Goal: Transaction & Acquisition: Download file/media

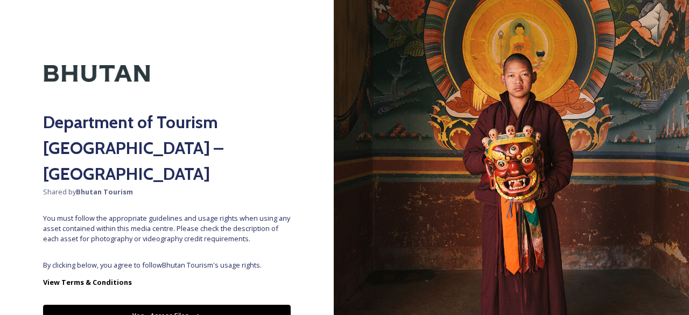
click at [199, 305] on button "Yes - Access Files" at bounding box center [167, 316] width 248 height 22
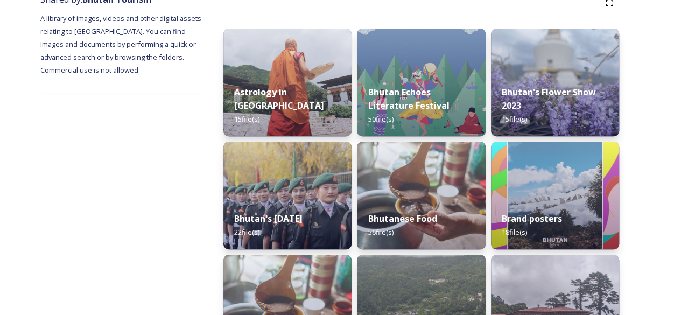
scroll to position [143, 0]
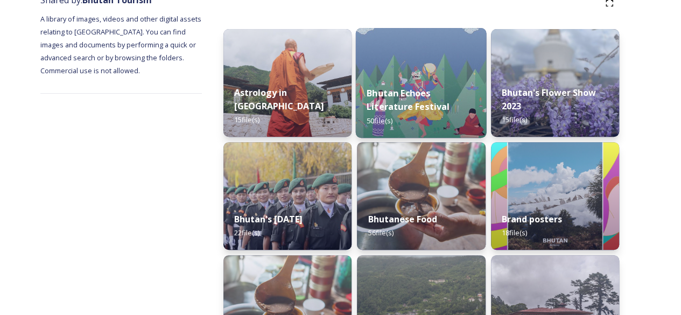
click at [408, 51] on img at bounding box center [421, 83] width 131 height 110
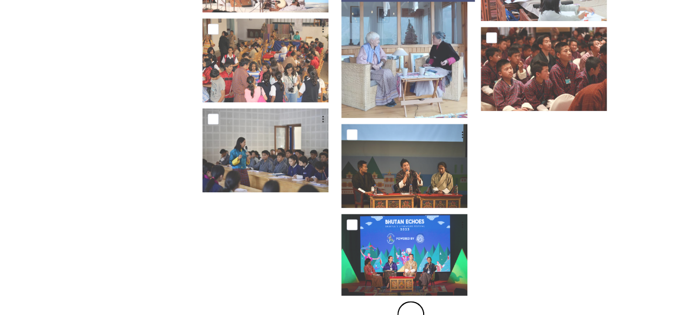
scroll to position [635, 0]
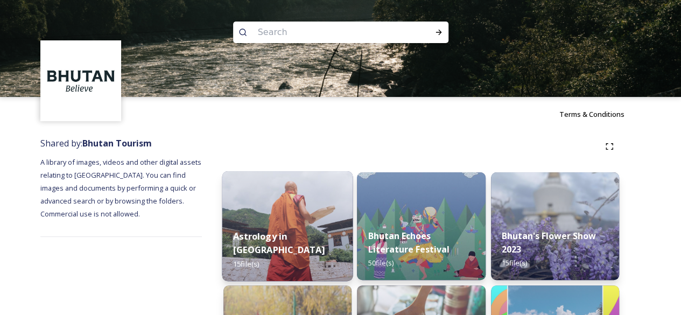
scroll to position [101, 0]
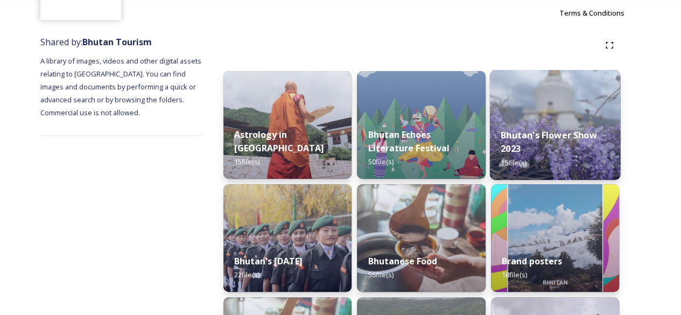
click at [544, 94] on img at bounding box center [554, 125] width 131 height 110
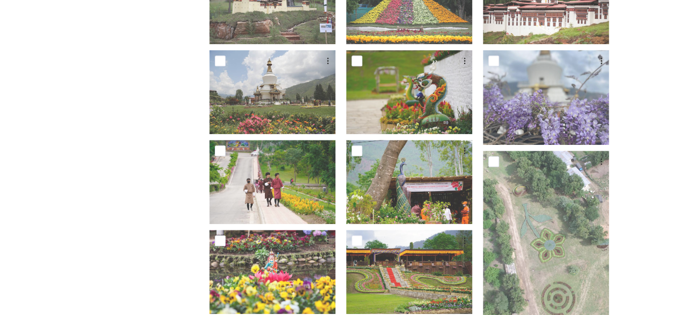
scroll to position [251, 0]
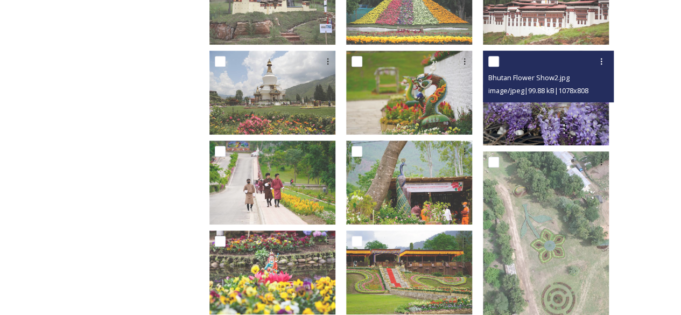
click at [570, 105] on img at bounding box center [546, 98] width 126 height 95
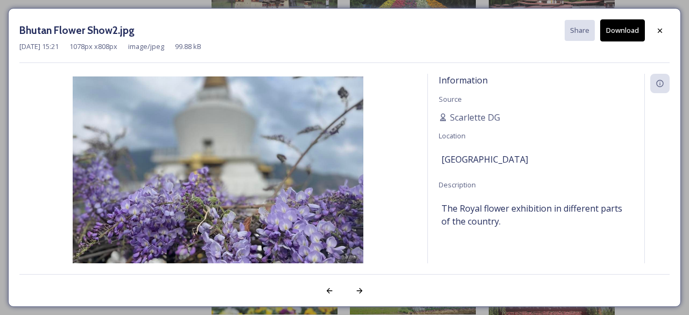
drag, startPoint x: 257, startPoint y: 152, endPoint x: 619, endPoint y: 21, distance: 385.4
click at [619, 21] on button "Download" at bounding box center [622, 30] width 45 height 22
click at [666, 36] on div at bounding box center [659, 30] width 19 height 19
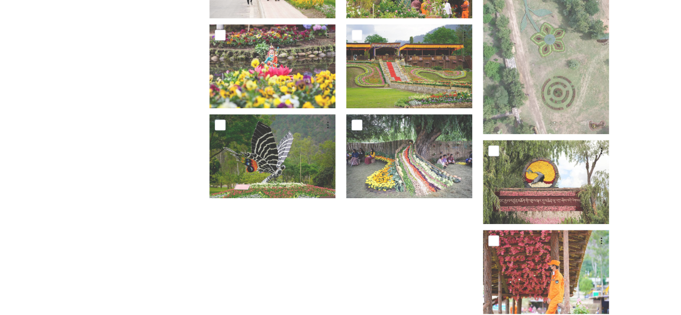
scroll to position [472, 0]
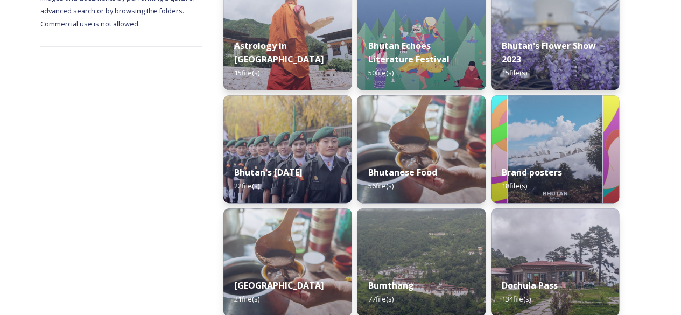
scroll to position [191, 0]
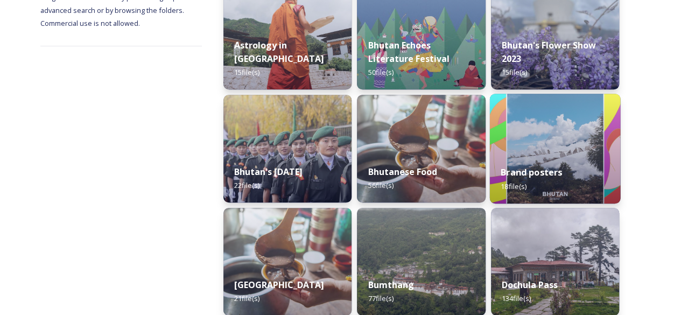
click at [564, 138] on img at bounding box center [554, 149] width 131 height 110
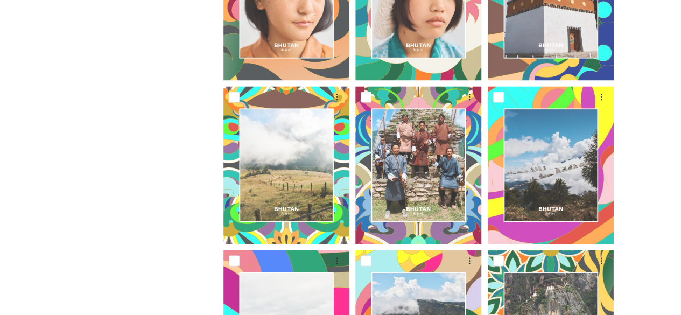
scroll to position [887, 0]
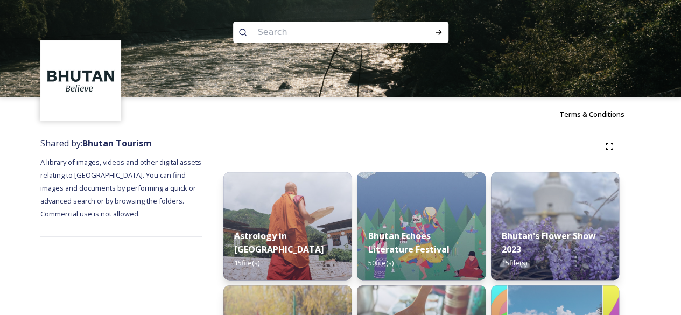
scroll to position [153, 0]
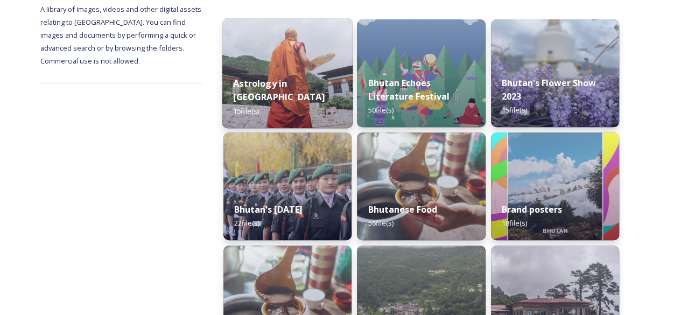
click at [288, 50] on img at bounding box center [287, 73] width 131 height 110
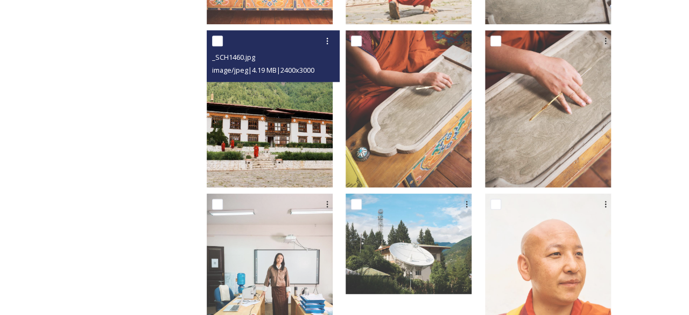
scroll to position [672, 0]
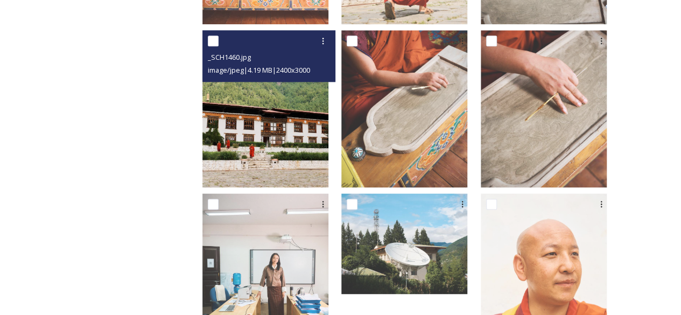
click at [278, 111] on img at bounding box center [265, 109] width 126 height 158
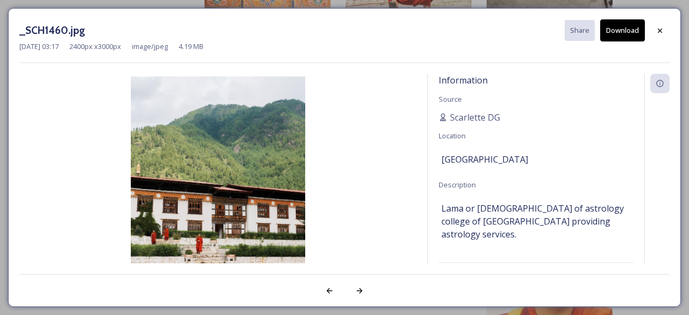
click at [627, 29] on button "Download" at bounding box center [622, 30] width 45 height 22
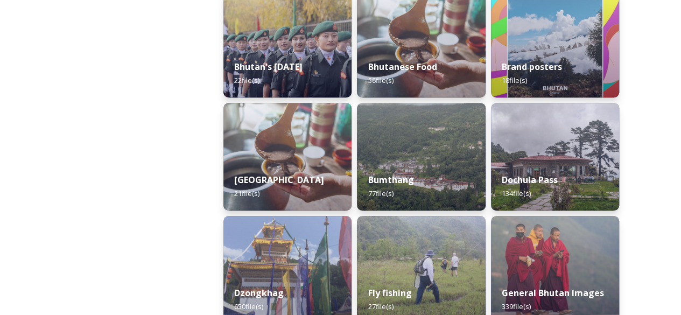
scroll to position [295, 0]
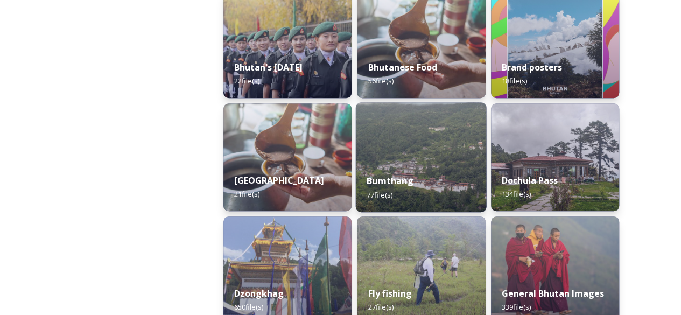
click at [435, 145] on img at bounding box center [421, 157] width 131 height 110
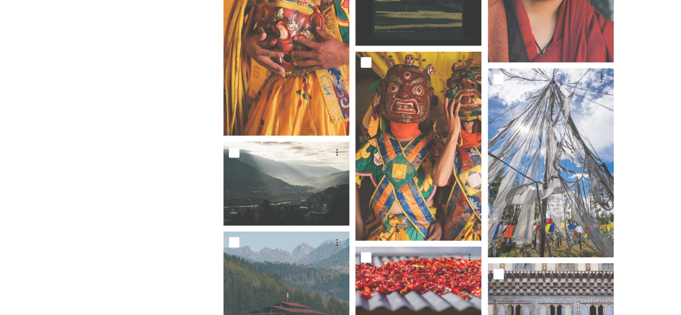
scroll to position [1752, 0]
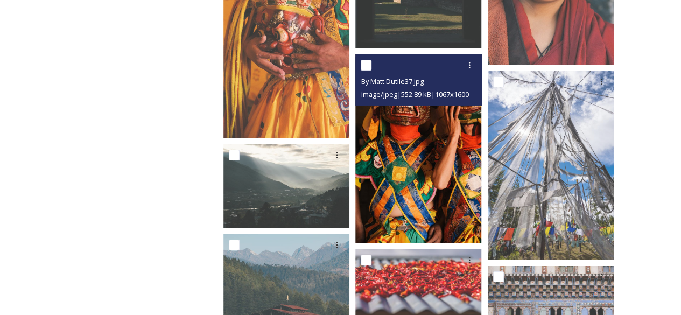
click at [396, 139] on img at bounding box center [418, 148] width 126 height 189
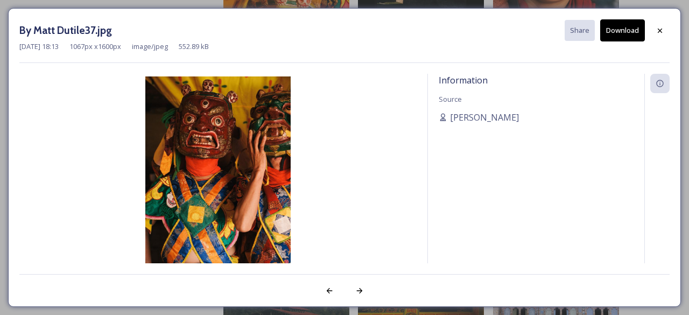
click at [621, 34] on button "Download" at bounding box center [622, 30] width 45 height 22
click at [656, 33] on icon at bounding box center [660, 30] width 9 height 9
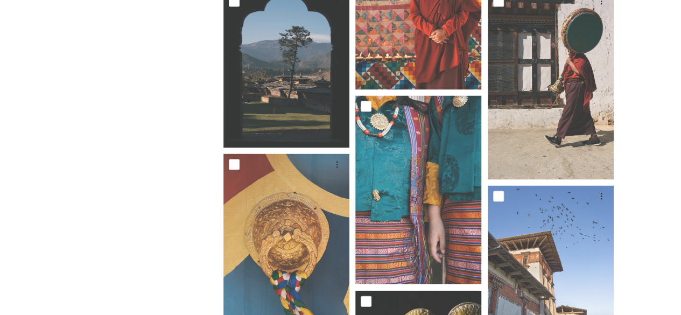
scroll to position [1067, 0]
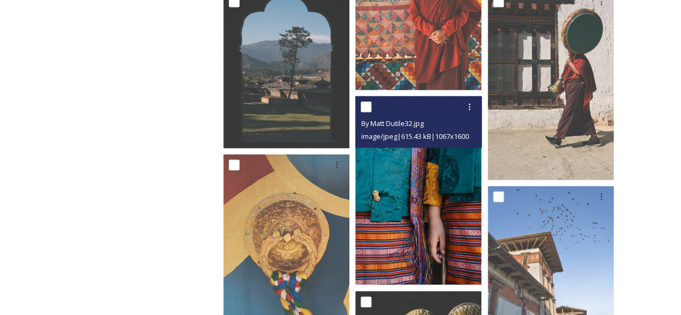
click at [460, 167] on img at bounding box center [418, 190] width 126 height 189
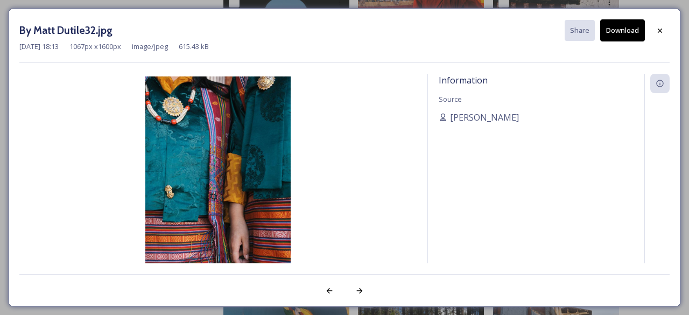
click at [627, 30] on button "Download" at bounding box center [622, 30] width 45 height 22
click at [659, 25] on div at bounding box center [659, 30] width 19 height 19
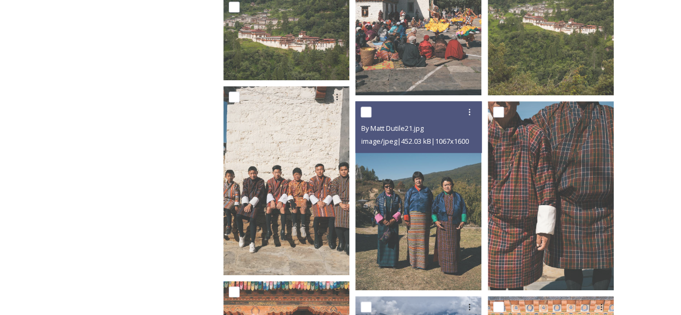
scroll to position [184, 0]
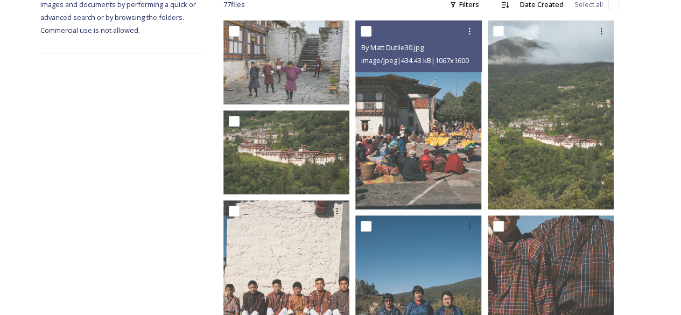
click at [406, 130] on img at bounding box center [418, 114] width 126 height 189
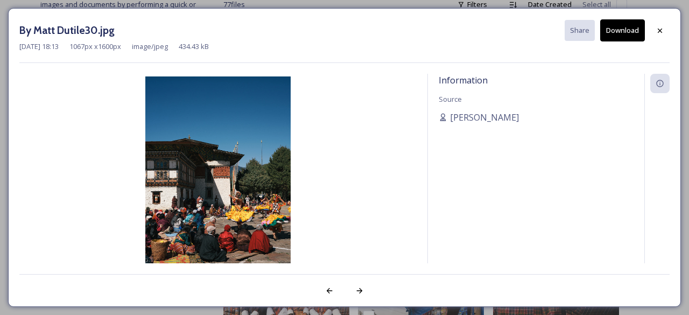
click at [614, 35] on button "Download" at bounding box center [622, 30] width 45 height 22
click at [663, 30] on icon at bounding box center [660, 30] width 9 height 9
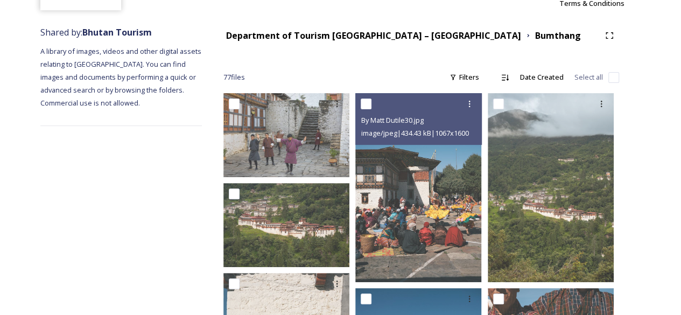
scroll to position [36, 0]
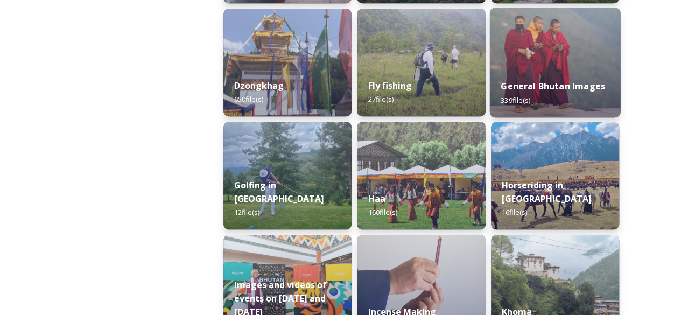
scroll to position [502, 0]
click at [521, 61] on img at bounding box center [554, 63] width 131 height 110
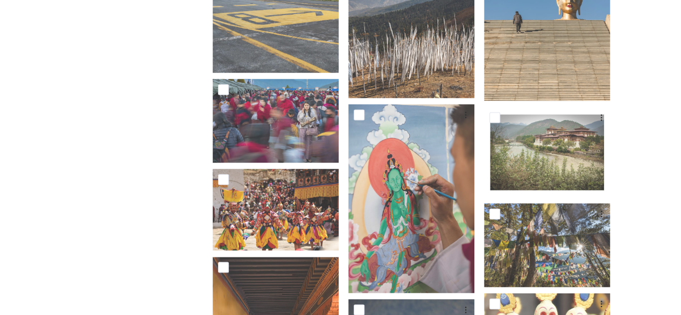
scroll to position [2945, 0]
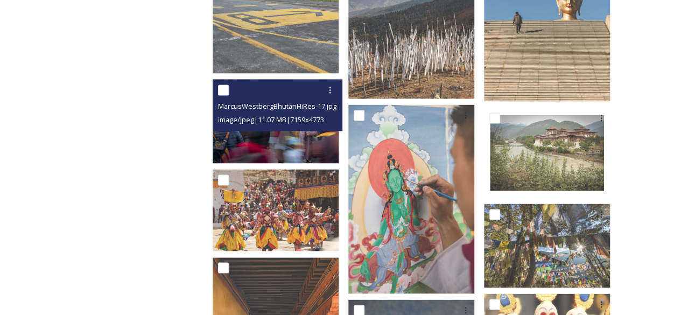
click at [300, 101] on span "MarcusWestbergBhutanHiRes-17.jpg" at bounding box center [277, 106] width 118 height 10
click at [229, 85] on input "checkbox" at bounding box center [223, 90] width 11 height 11
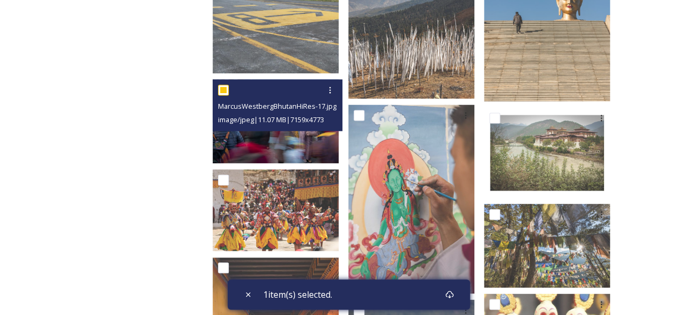
click at [229, 85] on input "checkbox" at bounding box center [223, 90] width 11 height 11
checkbox input "false"
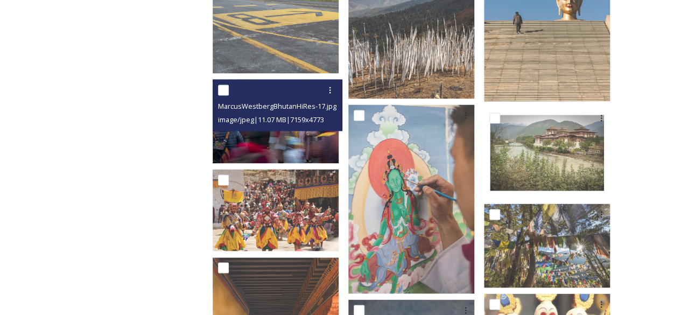
click at [318, 137] on img at bounding box center [276, 121] width 126 height 84
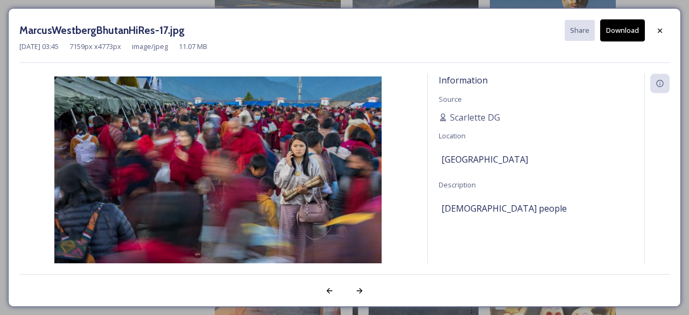
click at [635, 27] on button "Download" at bounding box center [622, 30] width 45 height 22
click at [667, 29] on div at bounding box center [659, 30] width 19 height 19
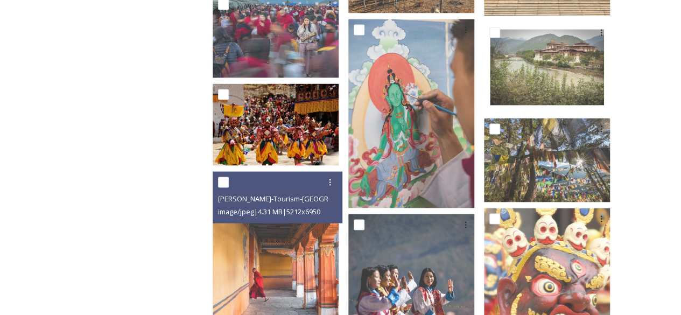
scroll to position [3033, 0]
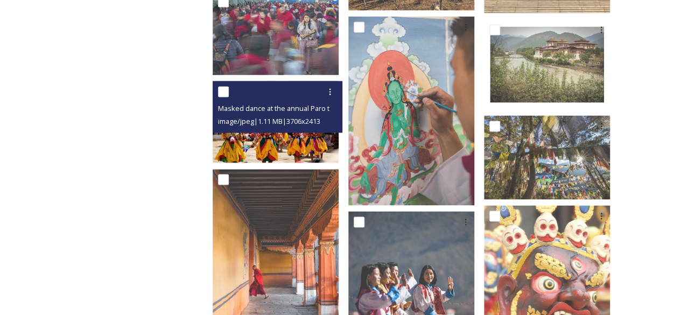
click at [295, 142] on img at bounding box center [276, 122] width 126 height 82
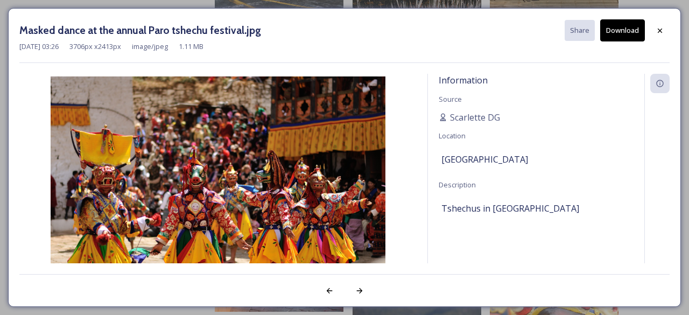
click at [633, 23] on button "Download" at bounding box center [622, 30] width 45 height 22
click at [664, 25] on div at bounding box center [659, 30] width 19 height 19
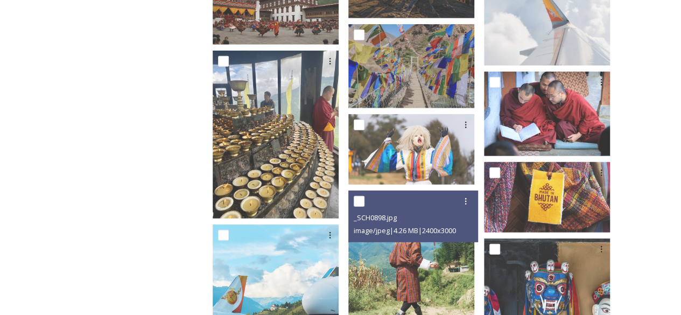
scroll to position [3502, 0]
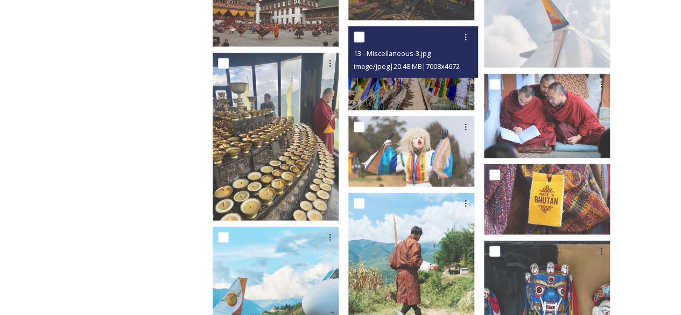
click at [439, 94] on img at bounding box center [411, 68] width 126 height 84
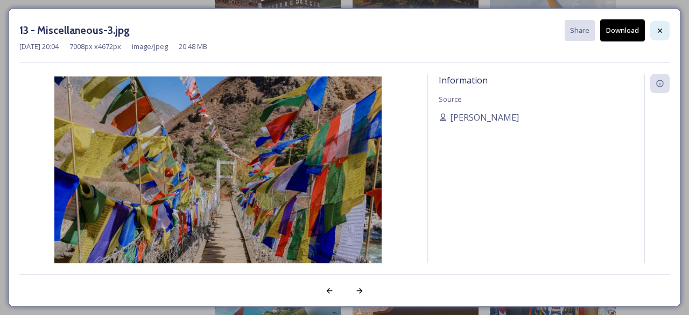
click at [663, 31] on icon at bounding box center [660, 30] width 9 height 9
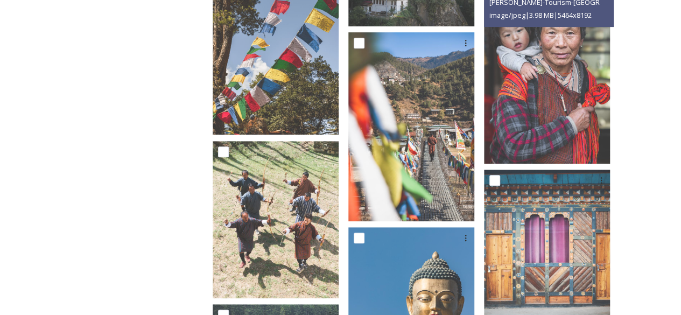
scroll to position [4307, 0]
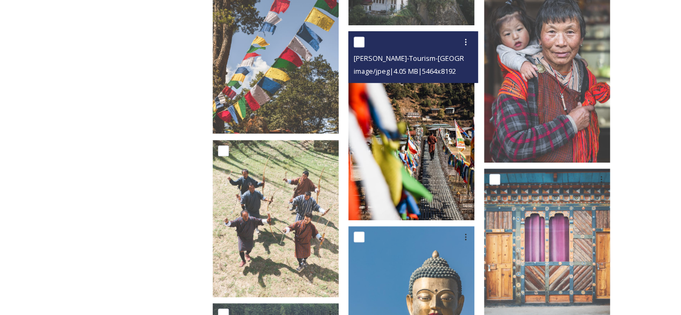
click at [447, 158] on img at bounding box center [411, 125] width 126 height 189
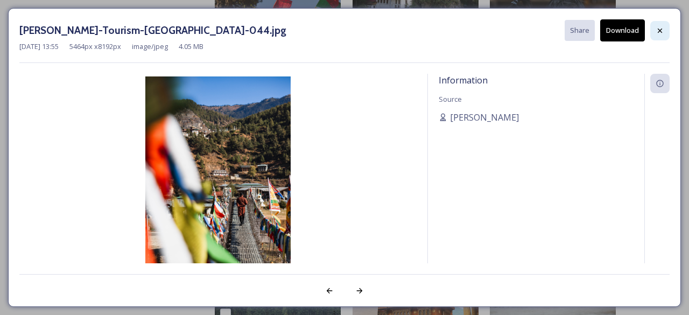
click at [662, 27] on icon at bounding box center [660, 30] width 9 height 9
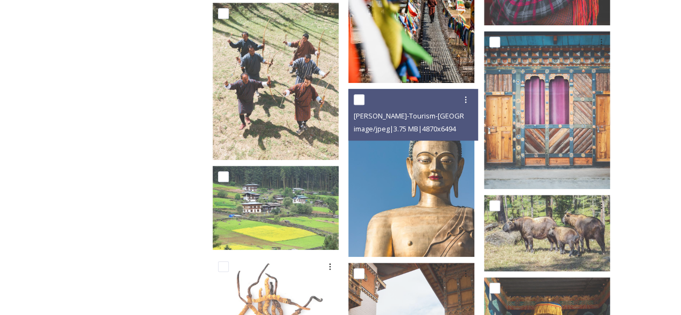
scroll to position [4444, 0]
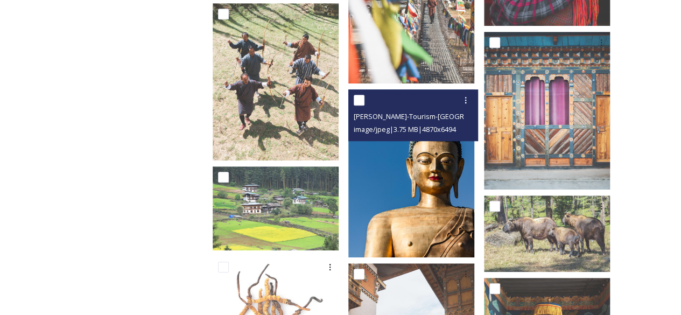
click at [432, 171] on img at bounding box center [411, 173] width 126 height 168
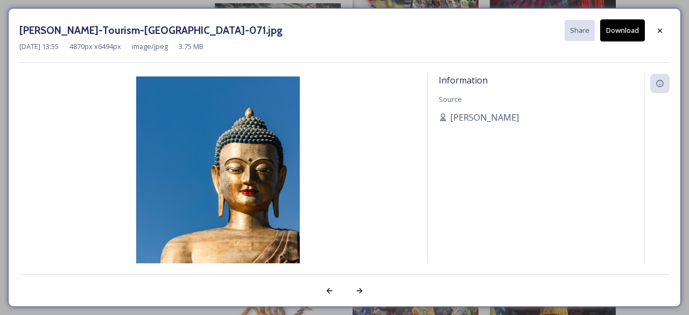
click at [616, 26] on button "Download" at bounding box center [622, 30] width 45 height 22
click at [667, 26] on div at bounding box center [659, 30] width 19 height 19
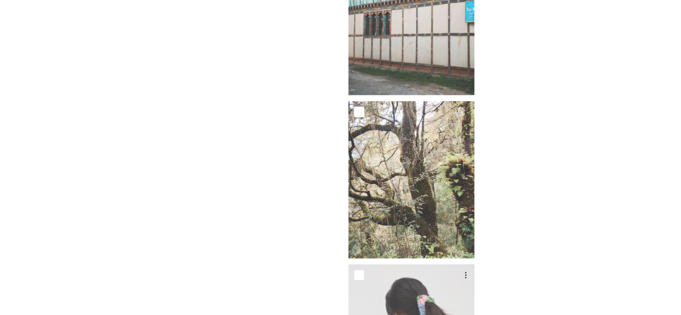
scroll to position [16049, 0]
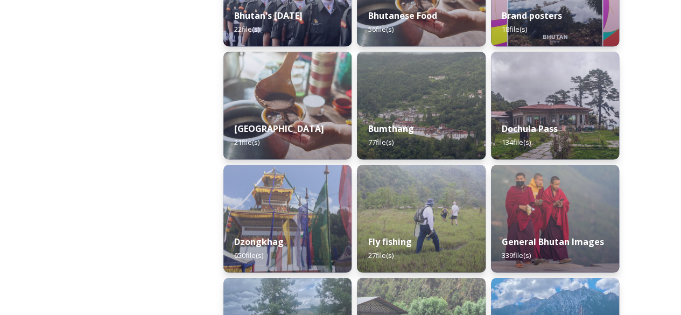
scroll to position [345, 0]
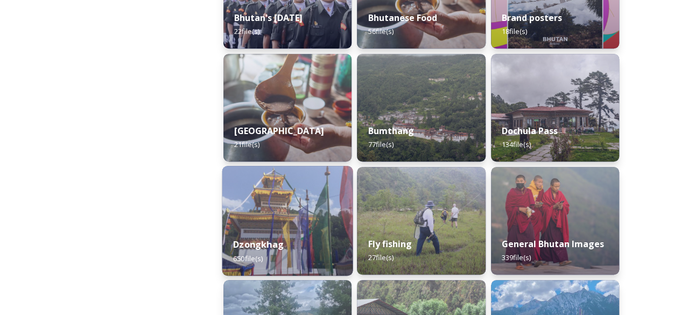
click at [273, 231] on div "Dzongkhag 650 file(s)" at bounding box center [287, 251] width 131 height 49
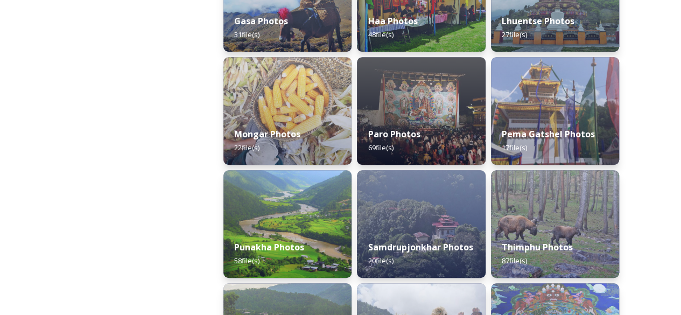
scroll to position [341, 0]
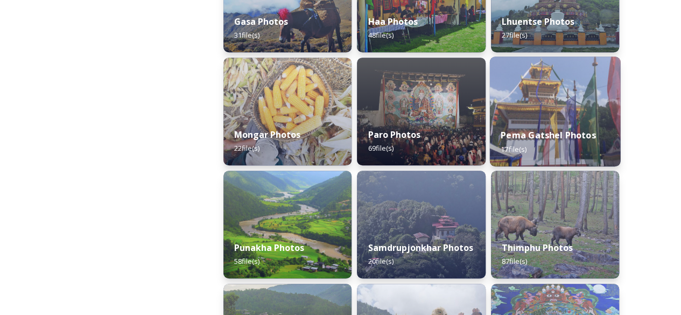
click at [539, 118] on div "Pema Gatshel Photos 17 file(s)" at bounding box center [554, 141] width 131 height 49
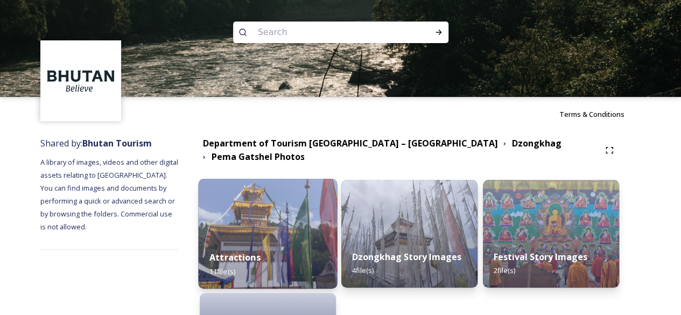
click at [282, 179] on img at bounding box center [268, 234] width 139 height 110
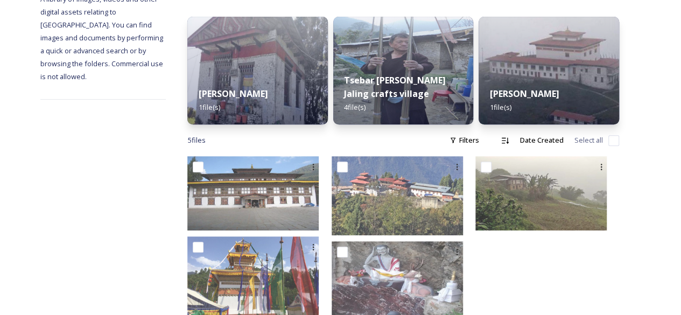
scroll to position [191, 0]
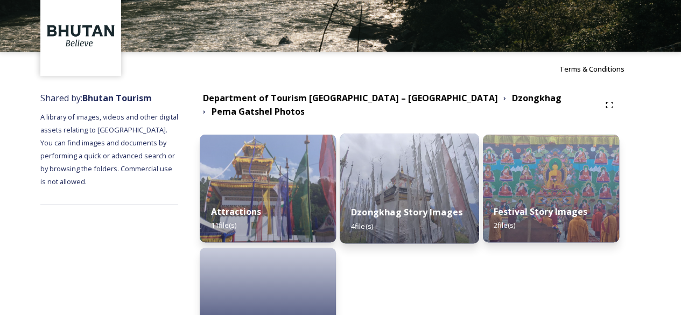
scroll to position [109, 0]
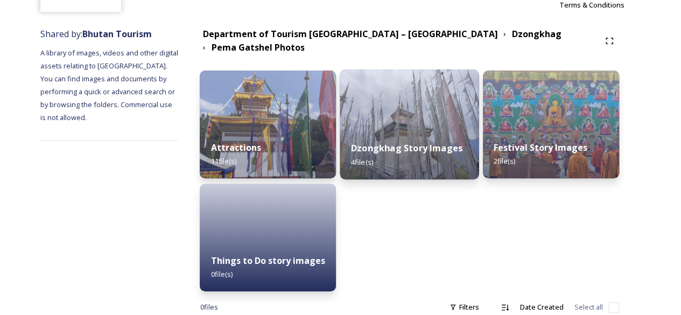
click at [424, 115] on img at bounding box center [409, 124] width 139 height 110
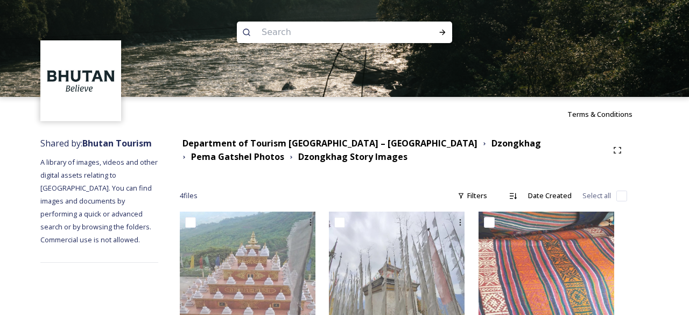
scroll to position [197, 0]
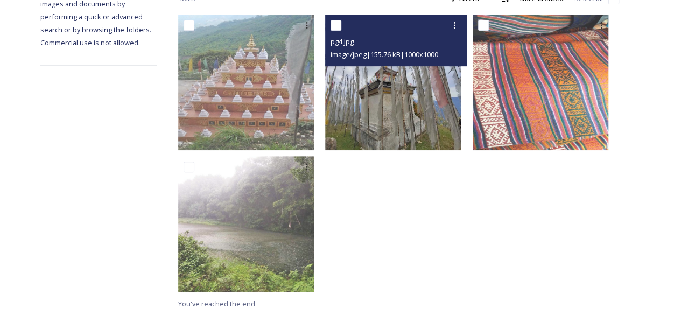
click at [375, 81] on img at bounding box center [393, 83] width 136 height 136
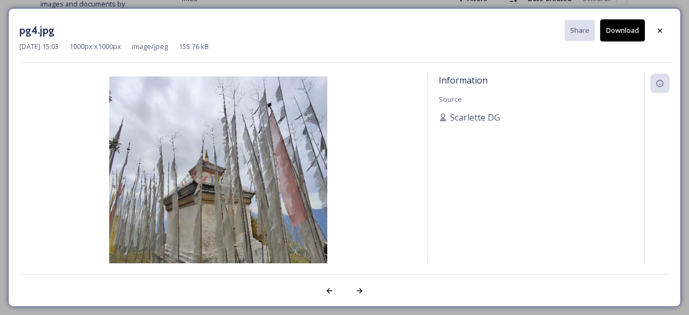
click at [211, 203] on img at bounding box center [217, 185] width 397 height 218
click at [662, 31] on icon at bounding box center [660, 30] width 9 height 9
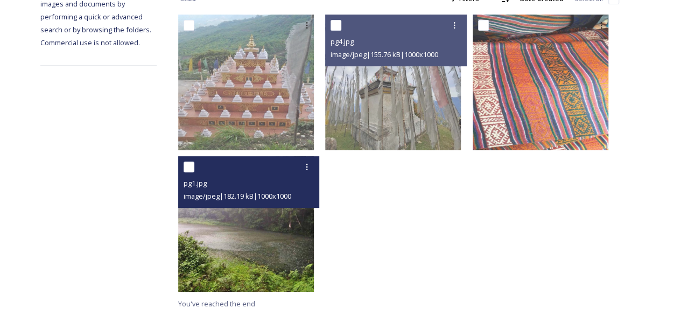
click at [248, 206] on div "pg1.jpg image/jpeg | 182.19 kB | 1000 x 1000" at bounding box center [248, 182] width 141 height 52
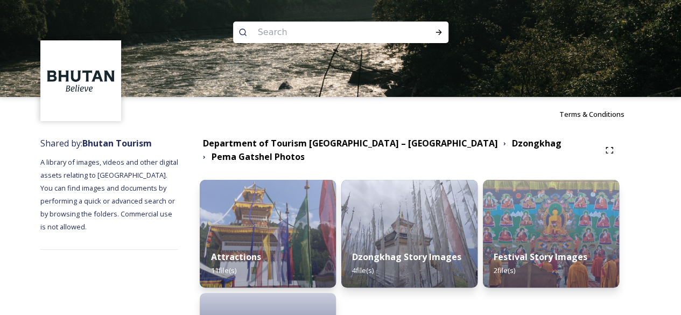
scroll to position [128, 0]
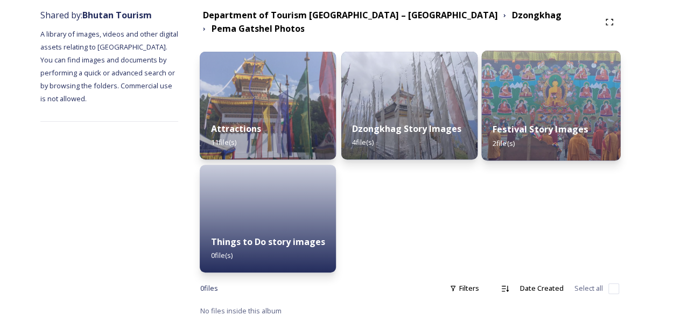
click at [565, 114] on div "Festival Story Images 2 file(s)" at bounding box center [551, 135] width 139 height 49
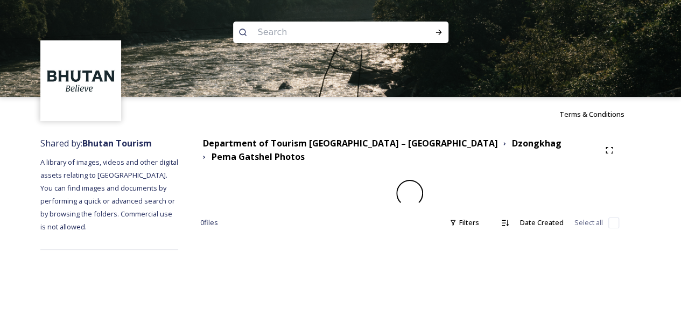
click at [560, 88] on img at bounding box center [340, 48] width 681 height 97
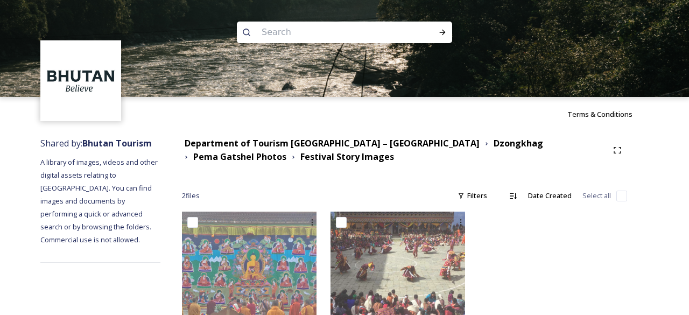
scroll to position [54, 0]
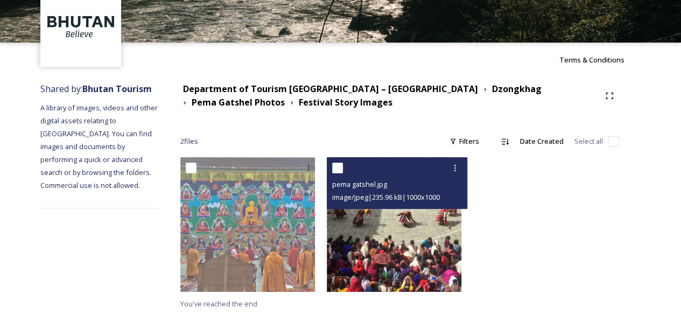
click at [427, 230] on img at bounding box center [394, 224] width 135 height 135
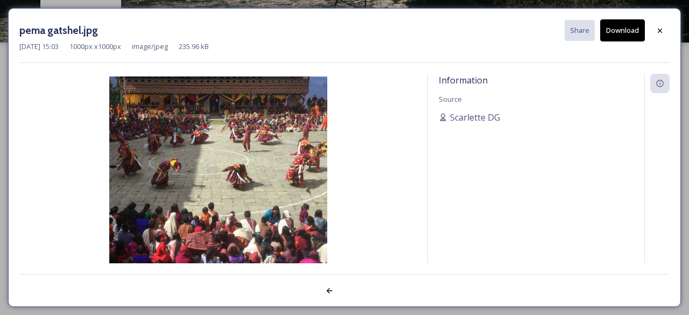
click at [625, 26] on button "Download" at bounding box center [622, 30] width 45 height 22
click at [658, 26] on icon at bounding box center [660, 30] width 9 height 9
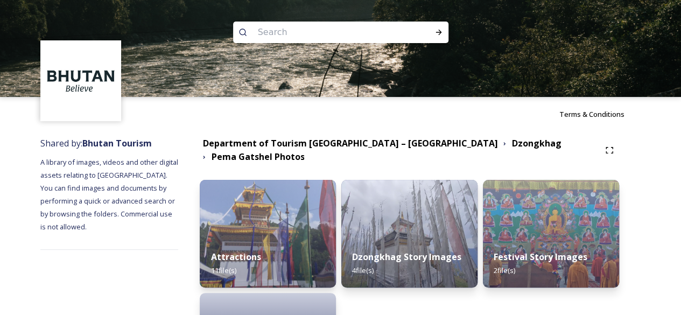
scroll to position [106, 0]
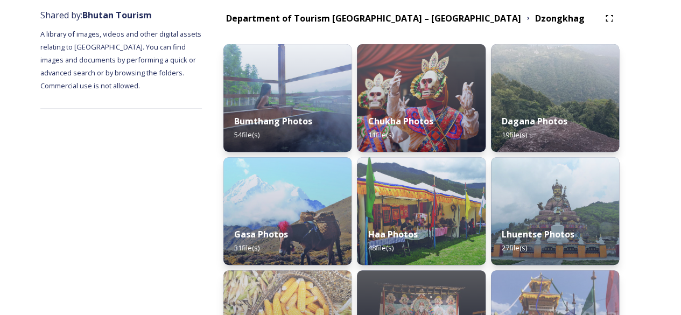
scroll to position [143, 0]
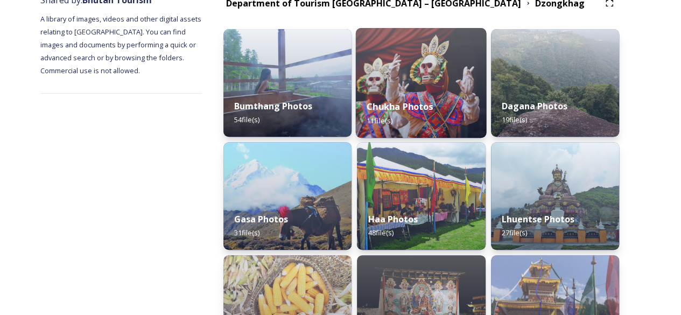
click at [443, 76] on img at bounding box center [421, 83] width 131 height 110
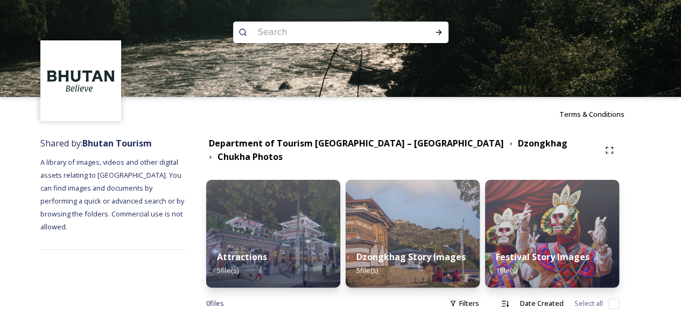
scroll to position [15, 0]
